Goal: Task Accomplishment & Management: Use online tool/utility

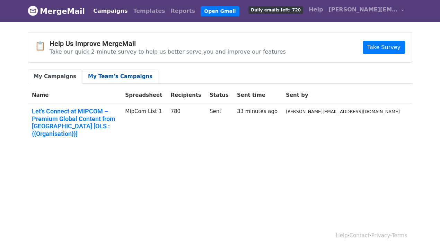
click at [133, 75] on link "My Team's Campaigns" at bounding box center [120, 77] width 76 height 14
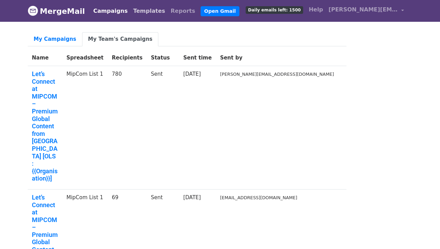
click at [144, 10] on link "Templates" at bounding box center [148, 11] width 37 height 14
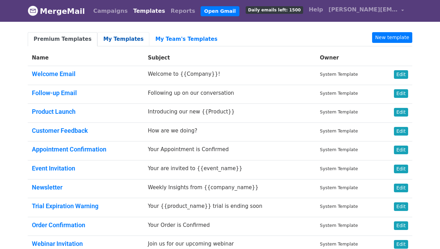
click at [122, 37] on link "My Templates" at bounding box center [123, 39] width 52 height 14
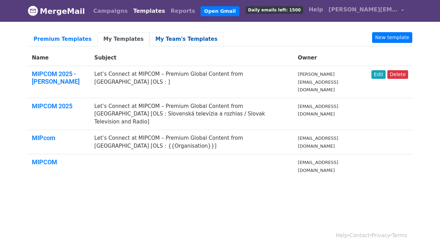
click at [168, 39] on link "My Team's Templates" at bounding box center [186, 39] width 74 height 14
click at [114, 41] on link "My Templates" at bounding box center [123, 39] width 52 height 14
click at [393, 38] on link "New template" at bounding box center [392, 37] width 40 height 11
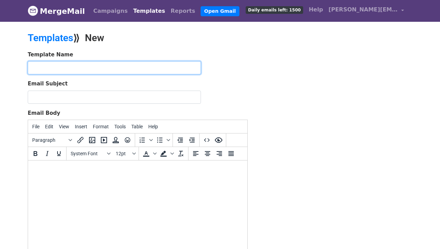
click at [138, 69] on input "text" at bounding box center [114, 67] width 173 height 13
type input "MIPCOM Design Mail"
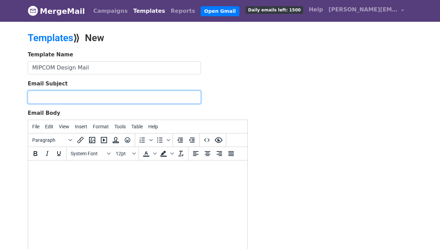
click at [103, 100] on input "Email Subject" at bounding box center [114, 97] width 173 height 13
click at [124, 92] on input "Let’s Connect at MIPCOM – Premium Global Content from India [OLS : ]" at bounding box center [114, 97] width 173 height 13
paste input "Meet Us at Cannes – Curated Global Stories from India [OLS"
type input "Meet Us at Cannes – Curated Global Stories from India [OLS: ]"
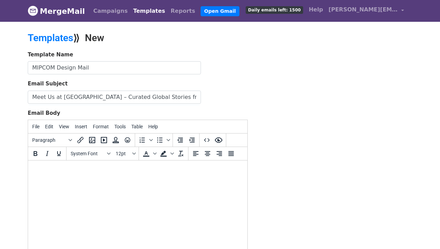
click at [281, 133] on div "Template Name MIPCOM Design Mail Email Subject Meet Us at Cannes – Curated Glob…" at bounding box center [220, 173] width 395 height 244
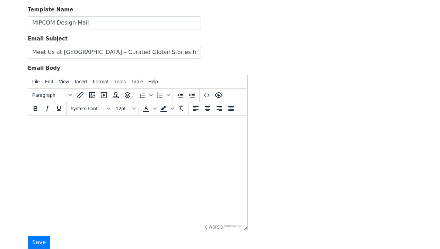
scroll to position [45, 0]
click at [193, 134] on html at bounding box center [137, 124] width 219 height 19
paste body
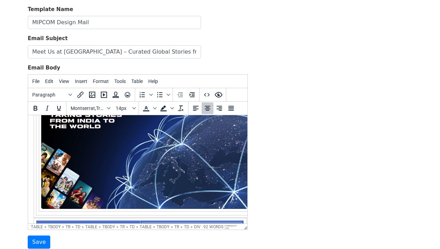
scroll to position [0, 0]
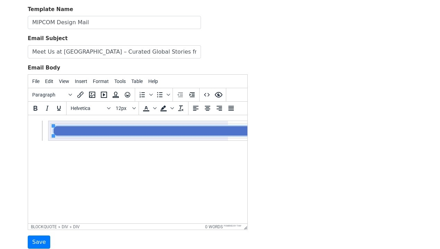
click at [42, 146] on html at bounding box center [137, 130] width 219 height 31
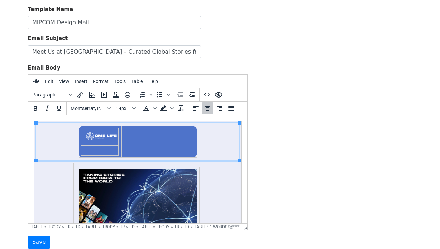
click at [66, 143] on td at bounding box center [137, 142] width 203 height 37
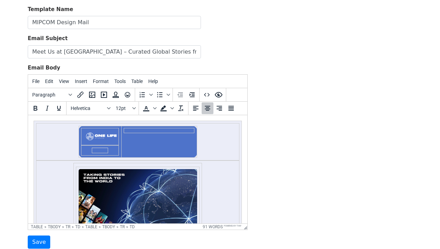
click at [268, 130] on div "Template Name MIPCOM Design Mail Email Subject Meet Us at Cannes – Curated Glob…" at bounding box center [220, 128] width 395 height 244
click at [289, 113] on div "Template Name MIPCOM Design Mail Email Subject Meet Us at Cannes – Curated Glob…" at bounding box center [220, 128] width 395 height 244
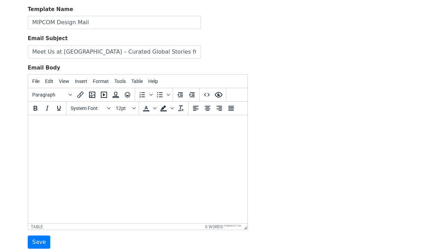
scroll to position [6, 0]
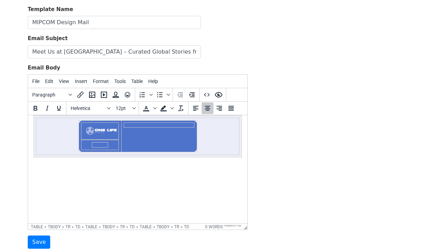
click at [238, 163] on html at bounding box center [137, 136] width 219 height 53
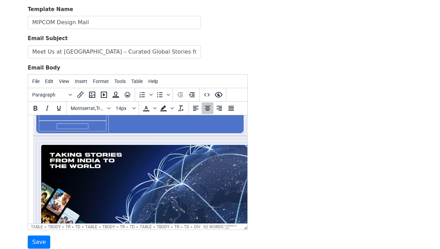
scroll to position [0, 0]
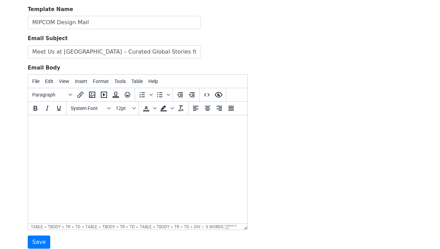
click at [294, 90] on div "Template Name MIPCOM Design Mail Email Subject Meet Us at Cannes – Curated Glob…" at bounding box center [220, 128] width 395 height 244
click at [62, 133] on html at bounding box center [137, 124] width 219 height 19
click at [86, 80] on span "Insert" at bounding box center [81, 82] width 12 height 6
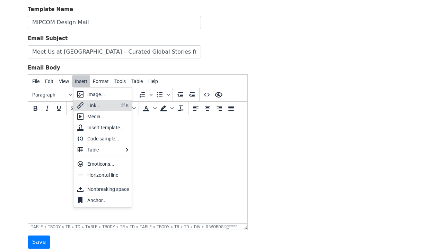
click at [91, 109] on div "Link..." at bounding box center [102, 105] width 31 height 8
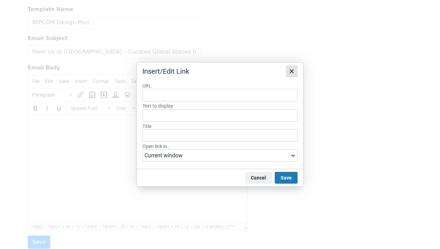
click at [293, 67] on icon "Close" at bounding box center [291, 71] width 8 height 8
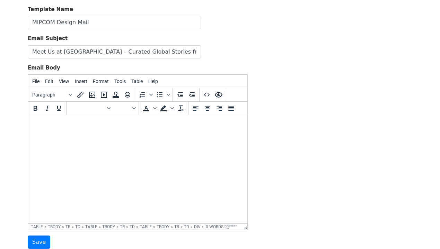
click at [289, 126] on div "Template Name MIPCOM Design Mail Email Subject Meet Us at Cannes – Curated Glob…" at bounding box center [220, 128] width 395 height 244
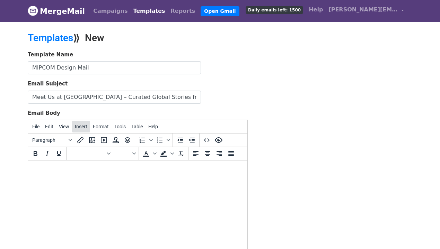
click at [85, 126] on span "Insert" at bounding box center [81, 127] width 12 height 6
click at [36, 128] on span "File" at bounding box center [35, 127] width 7 height 6
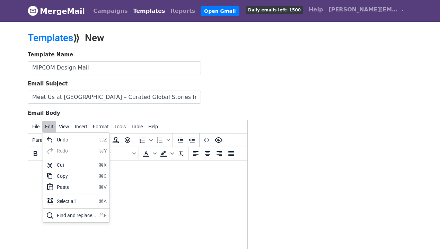
click at [22, 145] on body "MergeMail Campaigns Templates Reports Open Gmail Daily emails left: 1500 Help s…" at bounding box center [220, 161] width 440 height 322
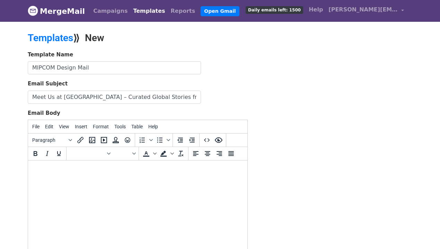
click at [89, 178] on html at bounding box center [137, 170] width 219 height 19
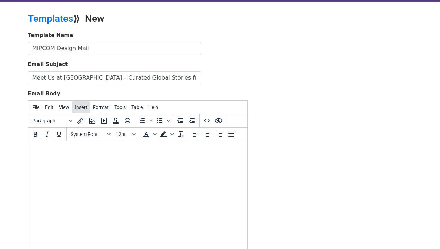
click at [86, 107] on span "Insert" at bounding box center [81, 108] width 12 height 6
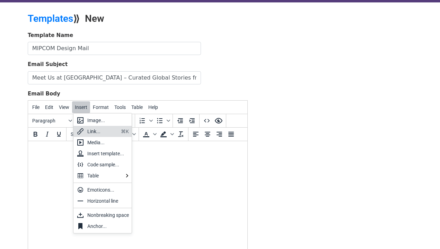
click at [92, 129] on div "Link..." at bounding box center [102, 131] width 31 height 8
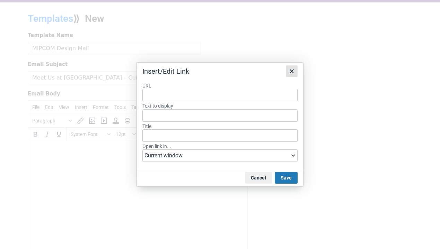
click at [289, 69] on icon "Close" at bounding box center [291, 71] width 8 height 8
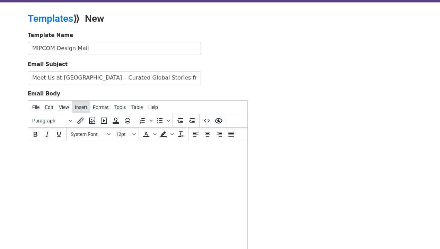
click at [83, 108] on span "Insert" at bounding box center [81, 108] width 12 height 6
click at [166, 158] on html at bounding box center [137, 150] width 219 height 19
click at [108, 109] on span "Format" at bounding box center [101, 108] width 16 height 6
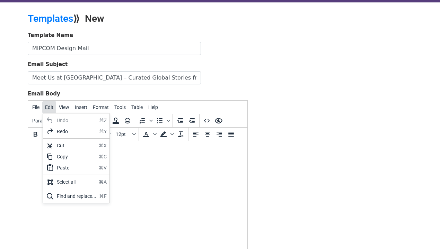
click at [53, 106] on span "Edit" at bounding box center [49, 108] width 8 height 6
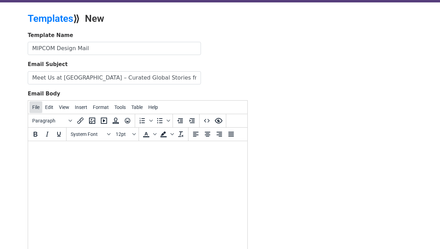
click at [38, 106] on span "File" at bounding box center [35, 108] width 7 height 6
click at [46, 121] on div "New document" at bounding box center [60, 120] width 33 height 8
click at [46, 106] on span "Edit" at bounding box center [49, 108] width 8 height 6
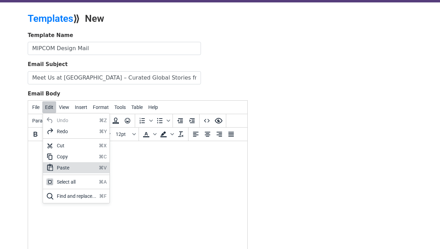
click at [63, 169] on div "Paste" at bounding box center [76, 168] width 39 height 8
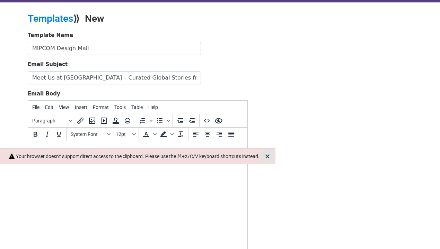
click at [272, 156] on icon "Close" at bounding box center [267, 156] width 8 height 8
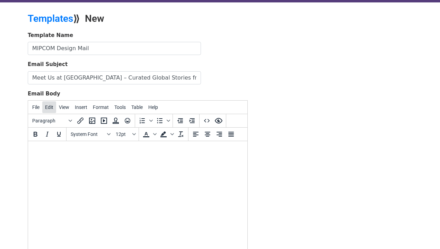
click at [53, 109] on span "Edit" at bounding box center [49, 108] width 8 height 6
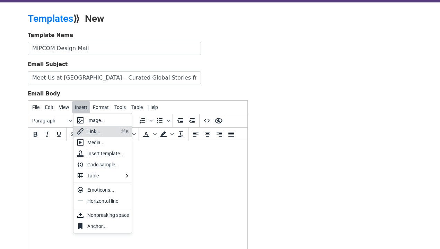
click at [43, 160] on html at bounding box center [137, 150] width 219 height 19
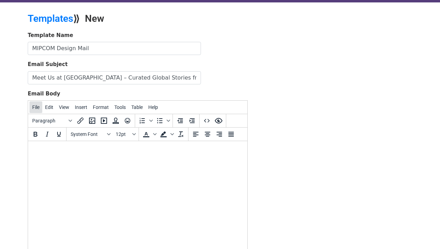
click at [34, 106] on span "File" at bounding box center [35, 108] width 7 height 6
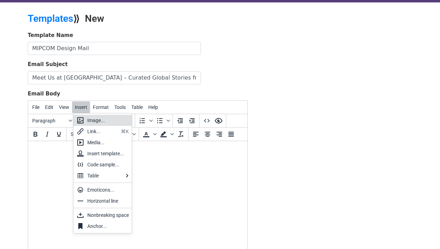
click at [90, 121] on div "Image..." at bounding box center [108, 120] width 42 height 8
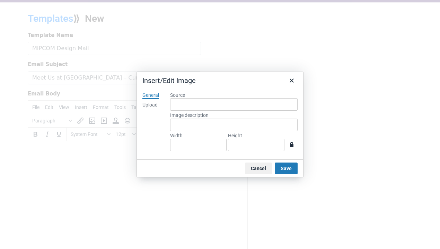
click at [147, 105] on div "Upload" at bounding box center [149, 105] width 15 height 7
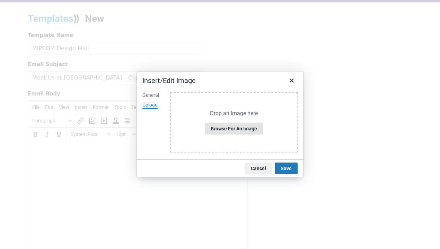
click at [221, 132] on button "Browse for an image" at bounding box center [234, 129] width 58 height 12
click at [290, 80] on icon "Close" at bounding box center [291, 81] width 8 height 8
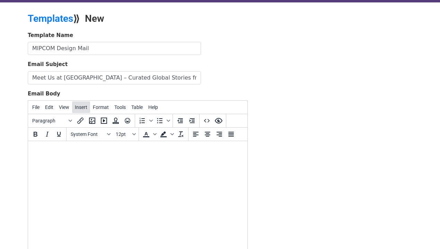
click at [89, 107] on button "Insert" at bounding box center [81, 107] width 18 height 12
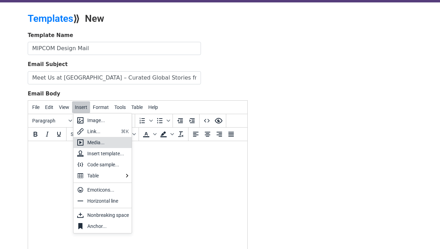
click at [96, 140] on div "Media..." at bounding box center [108, 143] width 42 height 8
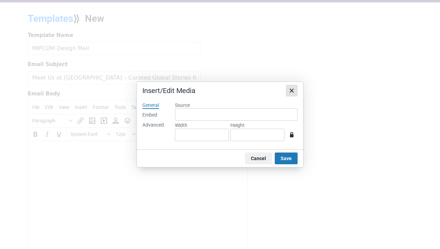
click at [291, 87] on icon "Close" at bounding box center [291, 91] width 8 height 8
